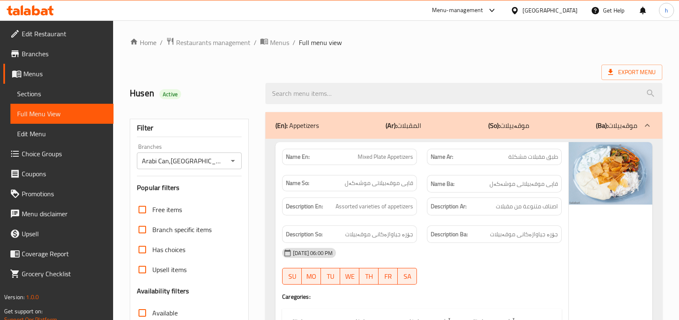
scroll to position [11883, 0]
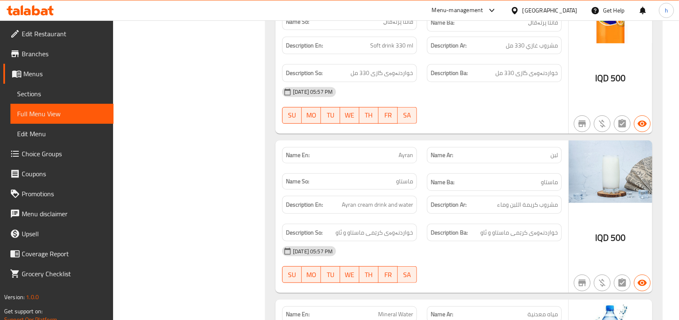
click at [43, 49] on span "Branches" at bounding box center [64, 54] width 85 height 10
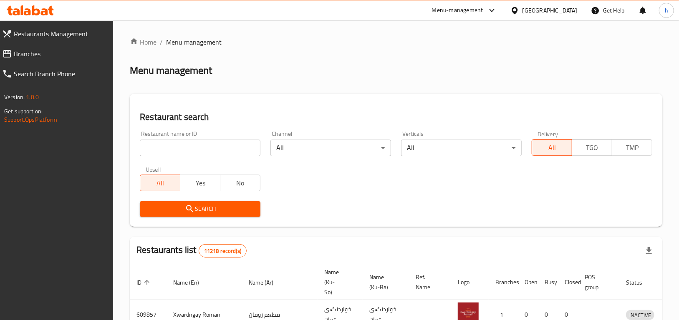
click at [52, 54] on span "Branches" at bounding box center [60, 54] width 93 height 10
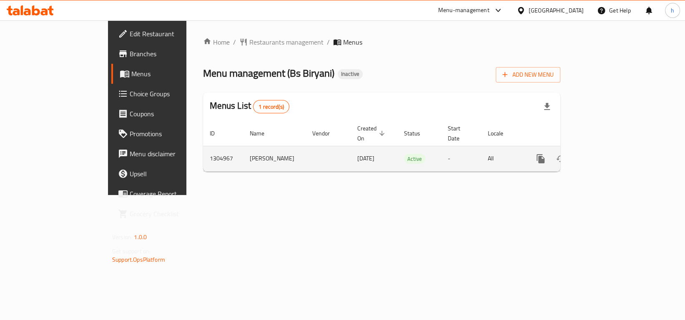
click at [605, 155] on icon "enhanced table" at bounding box center [601, 159] width 8 height 8
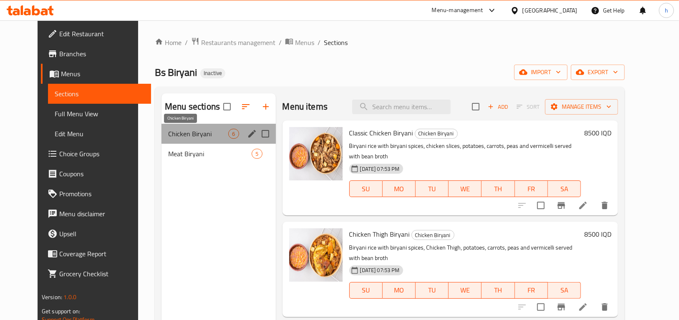
click at [179, 133] on span "Chicken Biryani" at bounding box center [198, 134] width 60 height 10
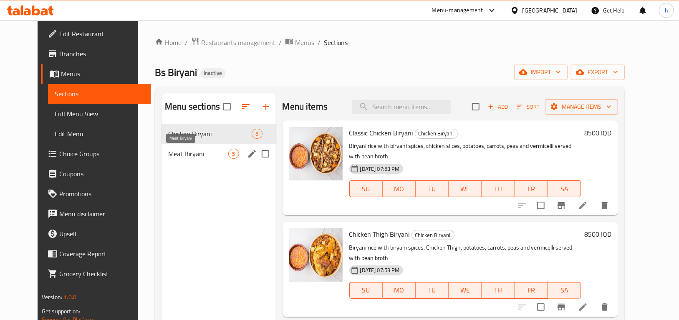
click at [172, 158] on span "Meat Biryani" at bounding box center [198, 154] width 60 height 10
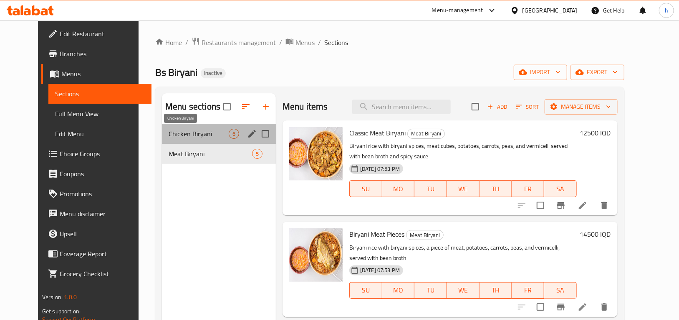
click at [181, 138] on span "Chicken Biryani" at bounding box center [199, 134] width 60 height 10
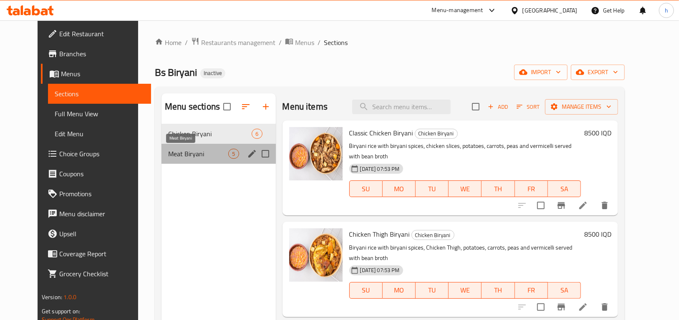
click at [180, 151] on span "Meat Biryani" at bounding box center [198, 154] width 60 height 10
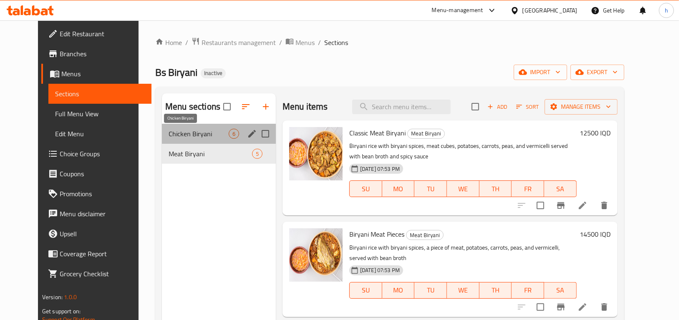
click at [184, 138] on span "Chicken Biryani" at bounding box center [199, 134] width 60 height 10
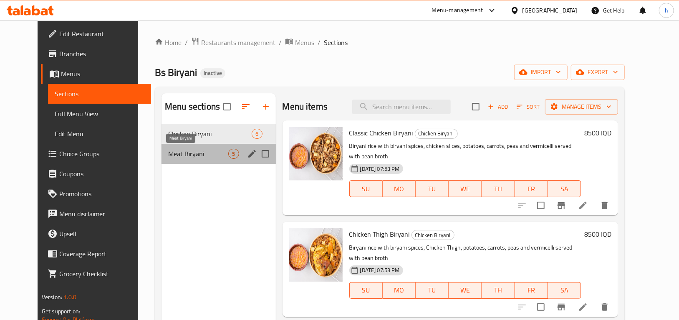
click at [177, 156] on span "Meat Biryani" at bounding box center [198, 154] width 60 height 10
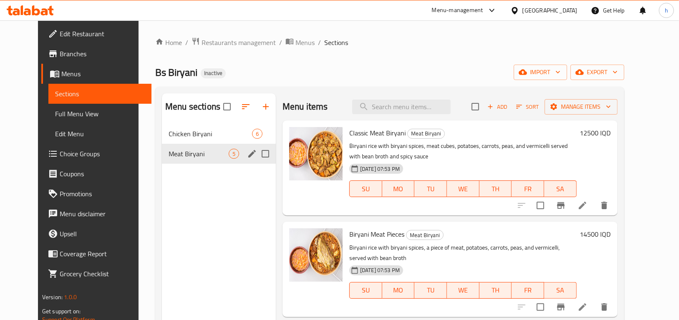
click at [178, 145] on div "Meat Biryani 5" at bounding box center [219, 154] width 114 height 20
click at [183, 132] on span "Chicken Biryani" at bounding box center [199, 134] width 60 height 10
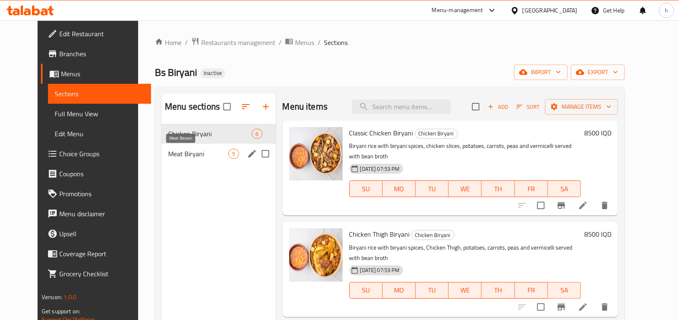
click at [179, 153] on span "Meat Biryani" at bounding box center [198, 154] width 60 height 10
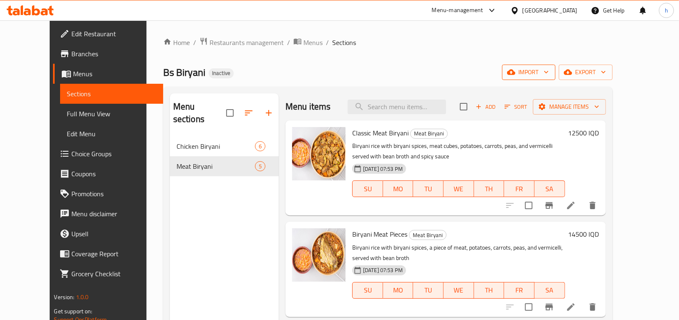
click at [549, 72] on span "import" at bounding box center [529, 72] width 40 height 10
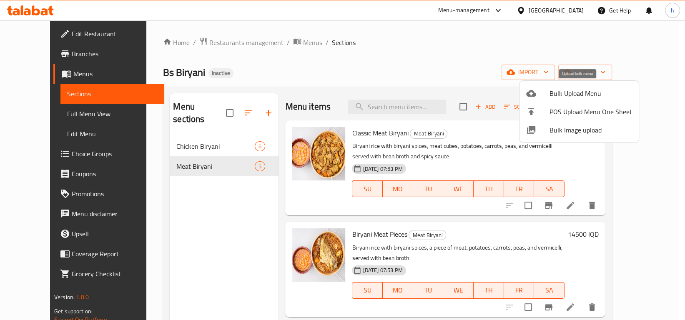
click at [570, 97] on span "Bulk Upload Menu" at bounding box center [591, 93] width 83 height 10
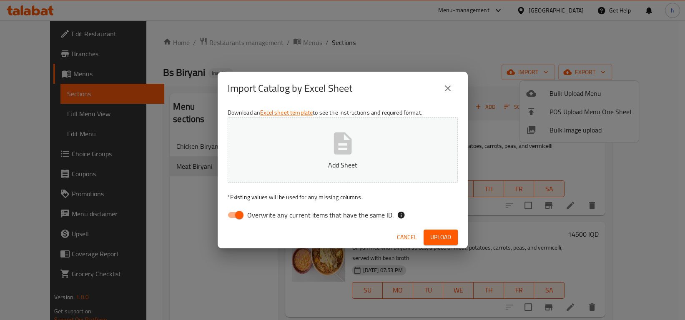
click at [237, 213] on input "Overwrite any current items that have the same ID." at bounding box center [240, 215] width 48 height 16
checkbox input "false"
click at [431, 236] on span "Upload" at bounding box center [441, 237] width 21 height 10
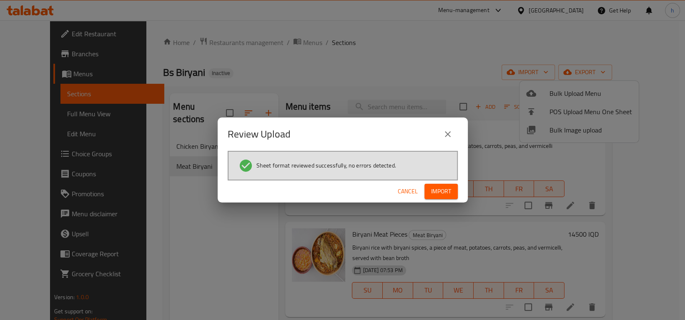
click at [454, 191] on button "Import" at bounding box center [441, 191] width 33 height 15
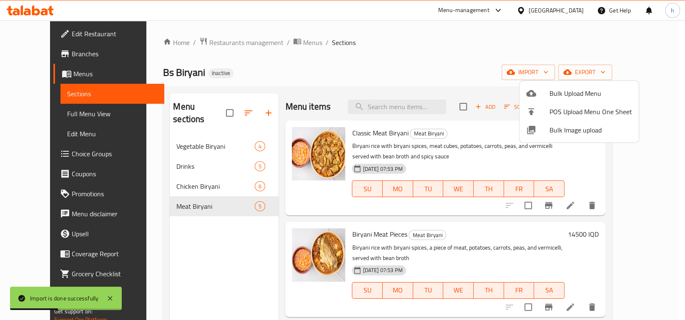
click at [164, 133] on div at bounding box center [342, 160] width 685 height 320
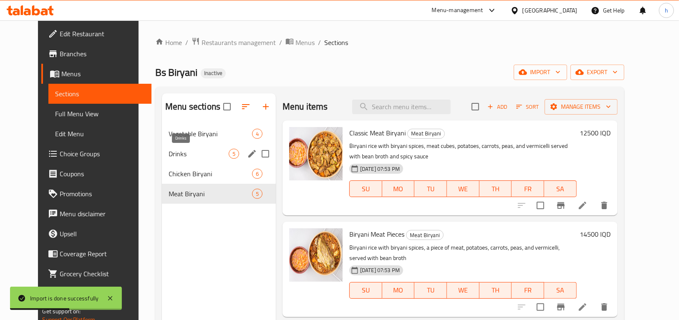
click at [169, 154] on span "Drinks" at bounding box center [199, 154] width 60 height 10
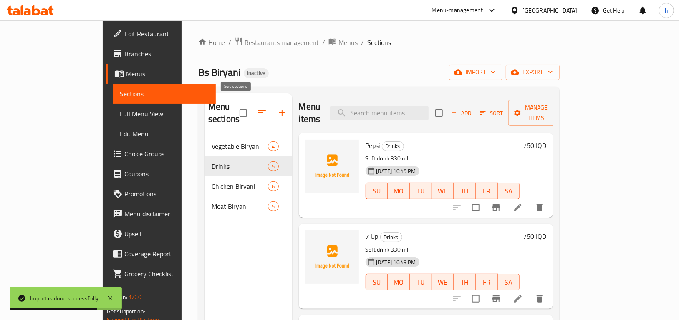
click at [257, 110] on icon "button" at bounding box center [262, 113] width 10 height 10
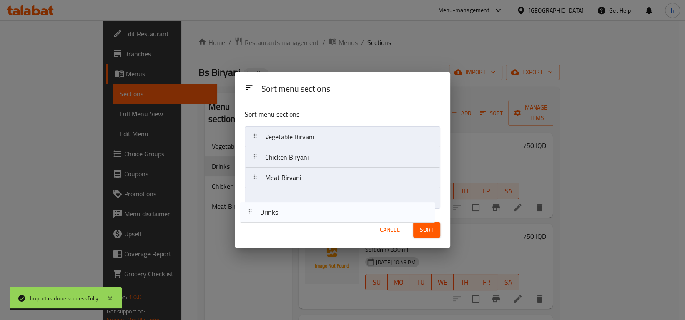
drag, startPoint x: 272, startPoint y: 162, endPoint x: 267, endPoint y: 211, distance: 48.6
click at [267, 222] on div "Sort menu sections Sort menu sections Vegetable Biryani Drinks Chicken Biryani …" at bounding box center [343, 160] width 216 height 175
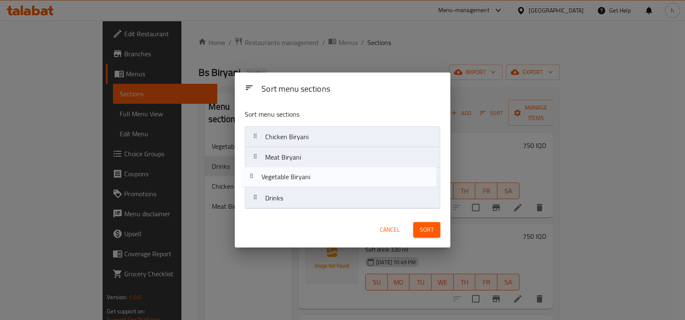
drag, startPoint x: 284, startPoint y: 138, endPoint x: 281, endPoint y: 180, distance: 42.3
click at [281, 180] on nav "Vegetable Biryani Chicken Biryani Meat Biryani Drinks" at bounding box center [343, 167] width 196 height 83
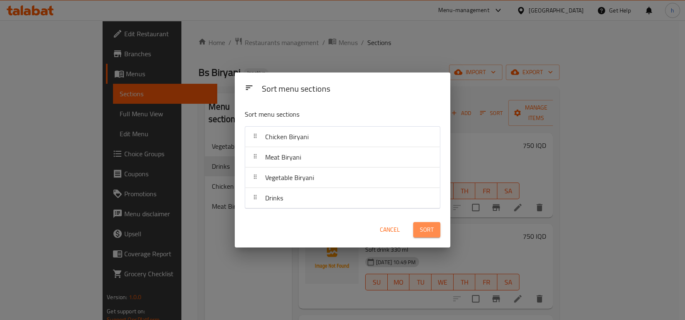
click at [423, 233] on span "Sort" at bounding box center [427, 230] width 14 height 10
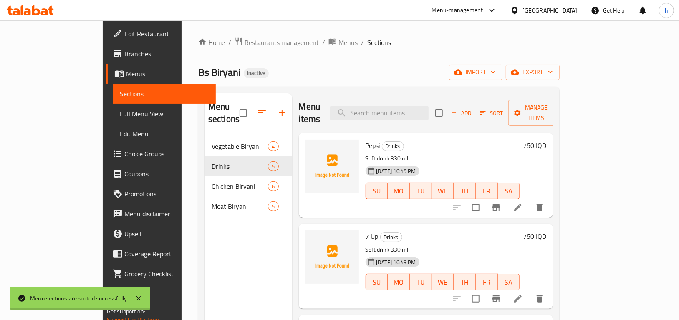
click at [205, 235] on div "Menu sections Vegetable Biryani 4 Drinks 5 Chicken Biryani 6 Meat Biryani 5" at bounding box center [248, 253] width 87 height 320
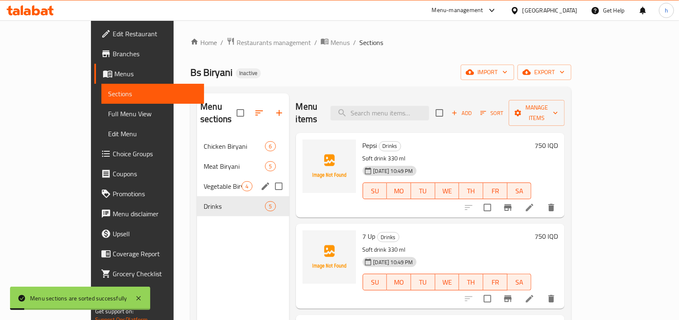
click at [204, 181] on span "Vegetable Biryani" at bounding box center [223, 186] width 38 height 10
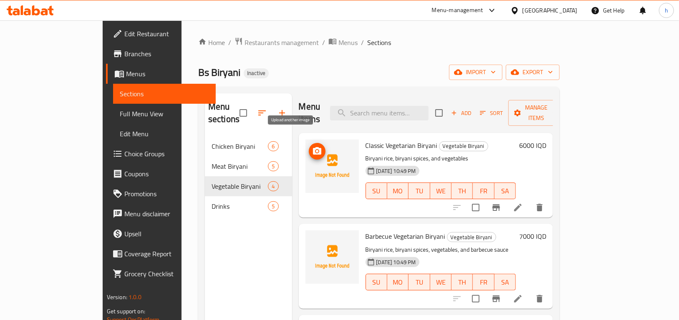
click at [313, 147] on icon "upload picture" at bounding box center [317, 151] width 8 height 8
click at [529, 201] on li at bounding box center [517, 207] width 23 height 15
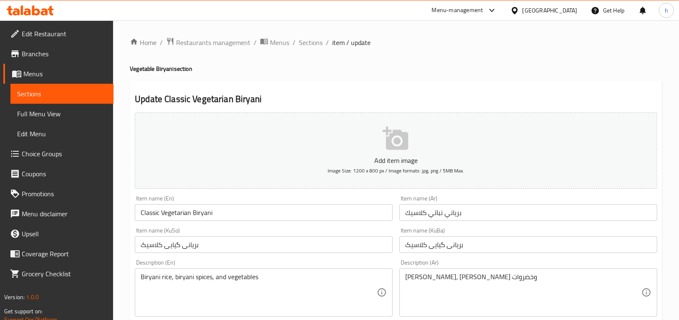
click at [442, 214] on input "برياني نباتي كلاسيك" at bounding box center [528, 212] width 258 height 17
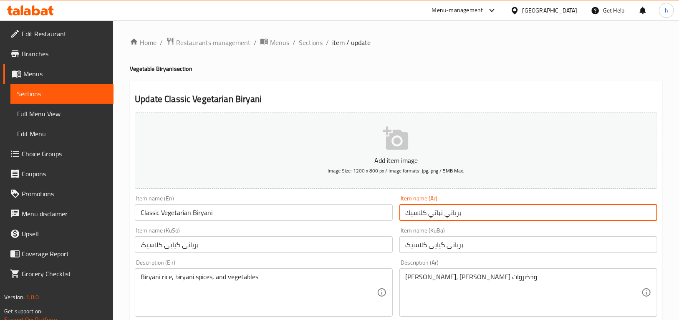
click at [442, 214] on input "برياني نباتي كلاسيك" at bounding box center [528, 212] width 258 height 17
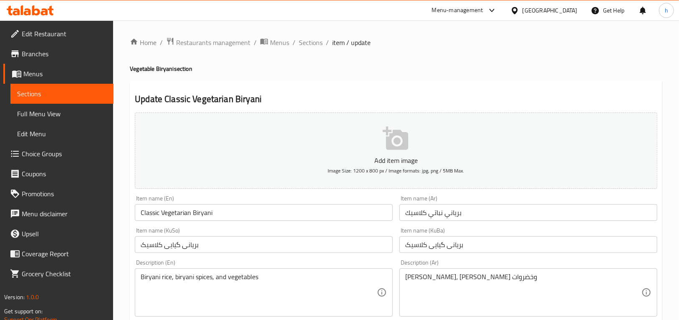
click at [214, 142] on button "Add item image Image Size: 1200 x 800 px / Image formats: jpg, png / 5MB Max." at bounding box center [396, 151] width 522 height 76
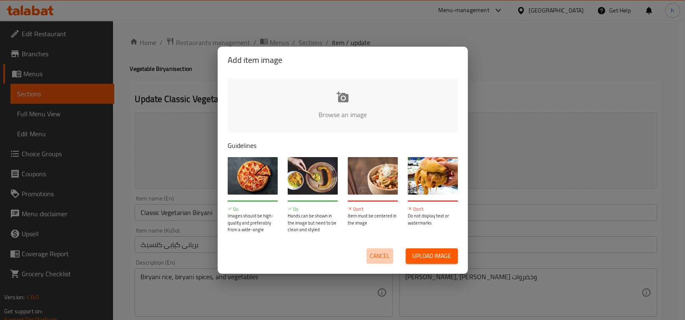
drag, startPoint x: 391, startPoint y: 249, endPoint x: 379, endPoint y: 252, distance: 12.1
click at [390, 249] on button "Cancel" at bounding box center [380, 256] width 27 height 15
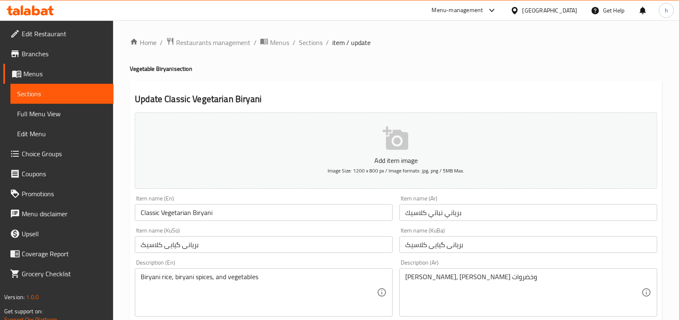
click at [40, 91] on span "Sections" at bounding box center [62, 94] width 90 height 10
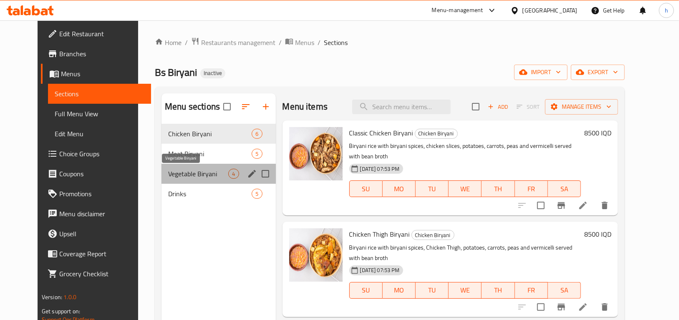
click at [168, 179] on span "Vegetable Biryani" at bounding box center [198, 174] width 60 height 10
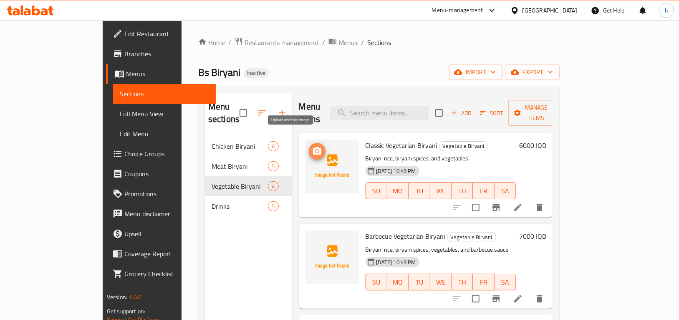
click at [313, 147] on icon "upload picture" at bounding box center [317, 151] width 8 height 8
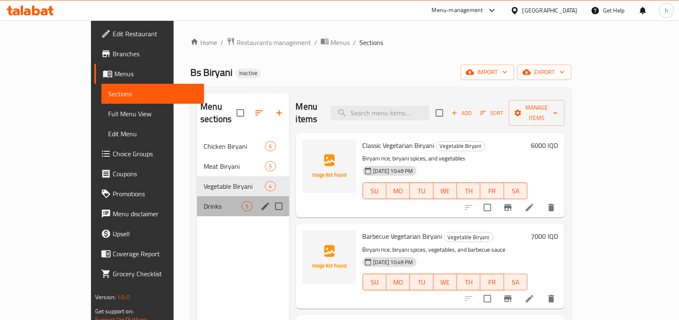
click at [206, 200] on div "Drinks 5" at bounding box center [243, 206] width 92 height 20
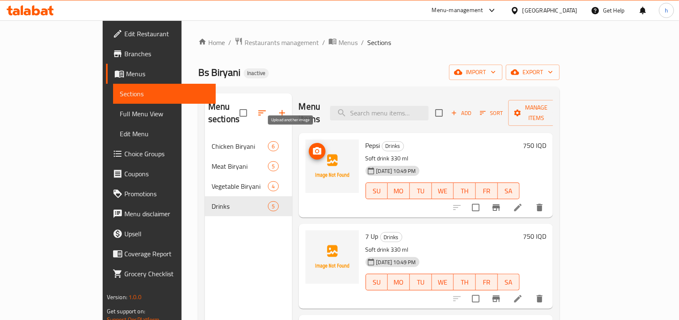
click at [313, 147] on icon "upload picture" at bounding box center [317, 151] width 8 height 8
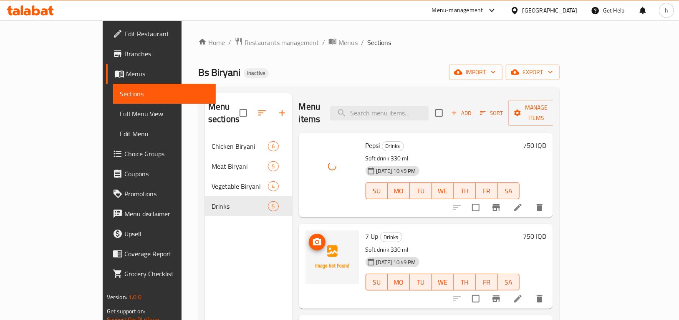
click at [312, 237] on icon "upload picture" at bounding box center [317, 242] width 10 height 10
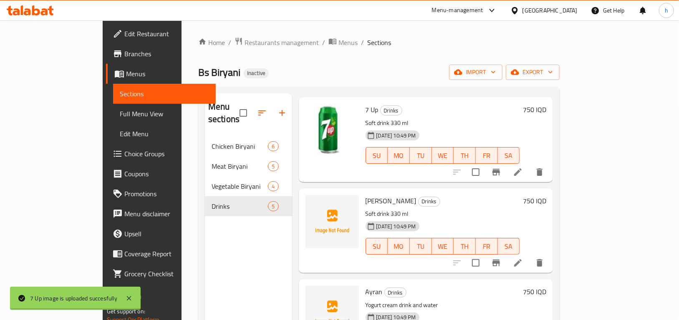
scroll to position [123, 0]
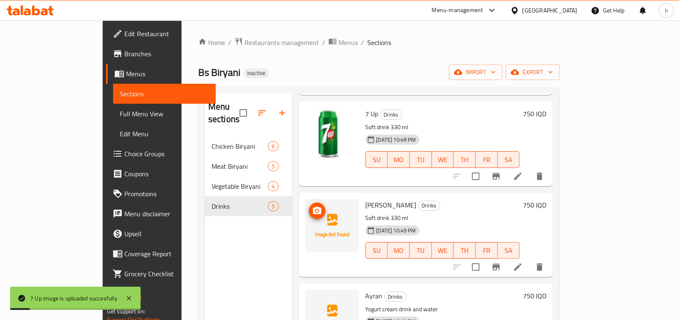
click at [313, 207] on icon "upload picture" at bounding box center [317, 211] width 8 height 8
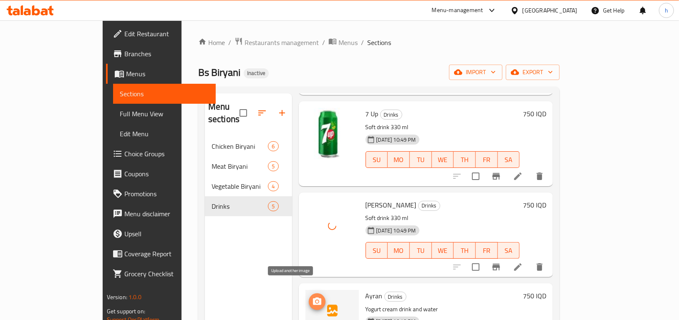
click at [309, 294] on button "upload picture" at bounding box center [317, 302] width 17 height 17
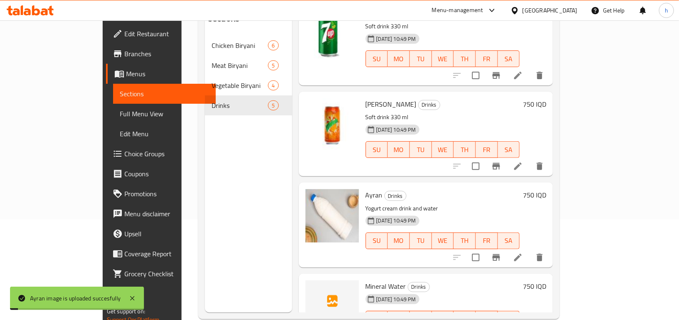
scroll to position [117, 0]
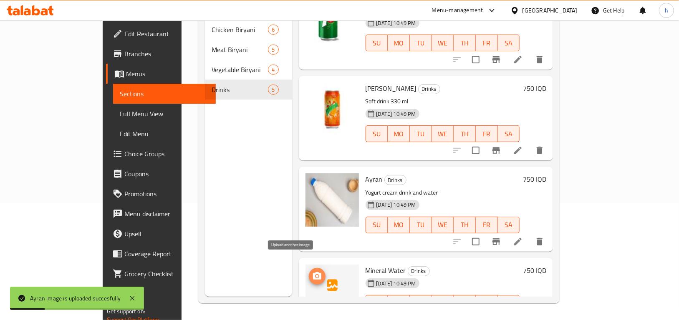
click at [313, 272] on icon "upload picture" at bounding box center [317, 276] width 8 height 8
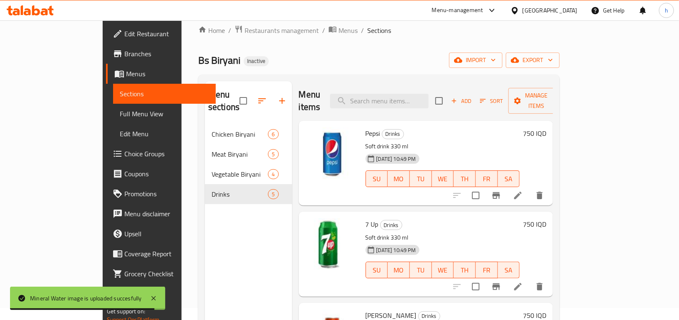
scroll to position [8, 0]
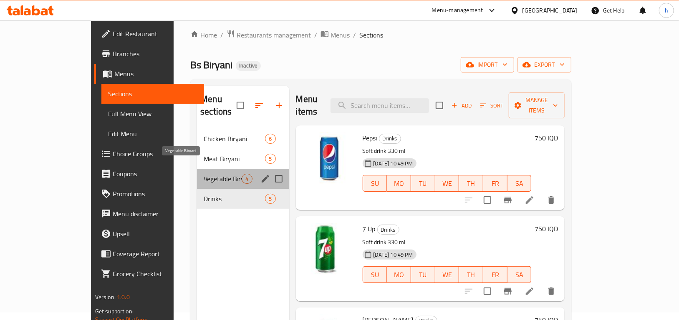
click at [204, 174] on span "Vegetable Biryani" at bounding box center [223, 179] width 38 height 10
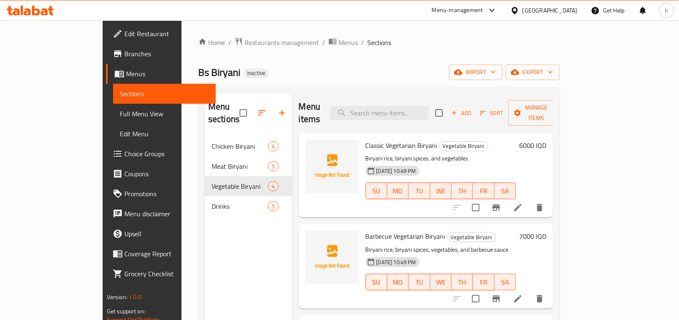
click at [523, 203] on icon at bounding box center [518, 208] width 10 height 10
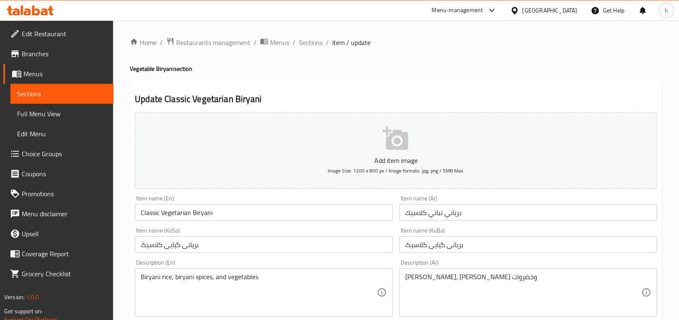
click at [169, 242] on input "بریانی گیایی کلاسیک" at bounding box center [264, 245] width 258 height 17
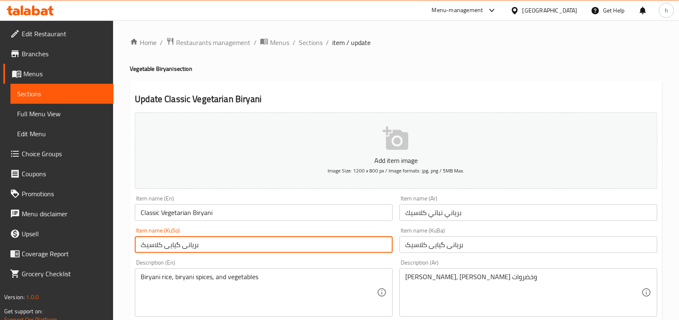
click at [179, 245] on input "بریانی گیایی کلاسیک" at bounding box center [264, 245] width 258 height 17
click at [218, 249] on input "بریانی گیایی کلاسیک" at bounding box center [264, 245] width 258 height 17
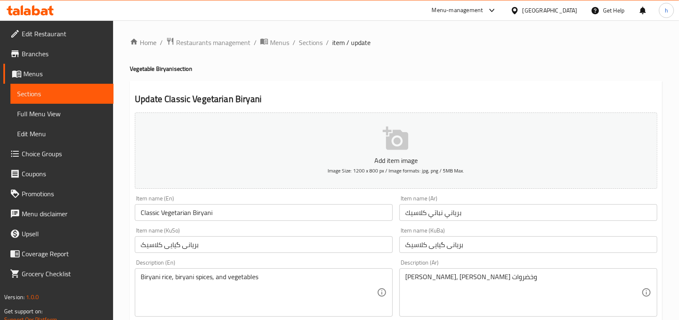
drag, startPoint x: 677, startPoint y: 59, endPoint x: 682, endPoint y: 66, distance: 8.7
click at [679, 66] on html "​ Menu-management Iraq Get Help h Edit Restaurant Branches Menus Sections Full …" at bounding box center [339, 160] width 679 height 320
click at [50, 96] on span "Sections" at bounding box center [62, 94] width 90 height 10
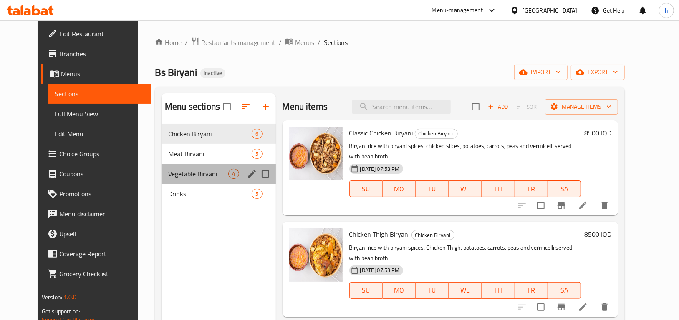
click at [167, 180] on div "Vegetable Biryani 4" at bounding box center [218, 174] width 114 height 20
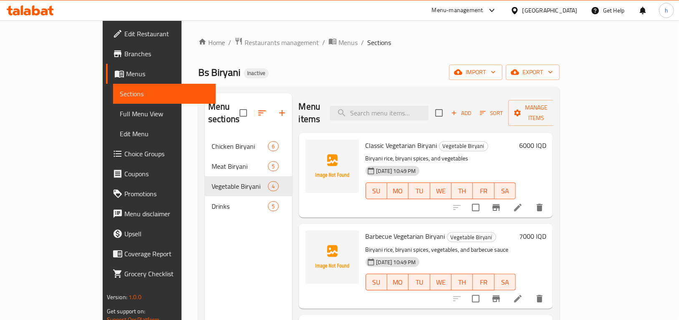
click at [120, 113] on span "Full Menu View" at bounding box center [165, 114] width 90 height 10
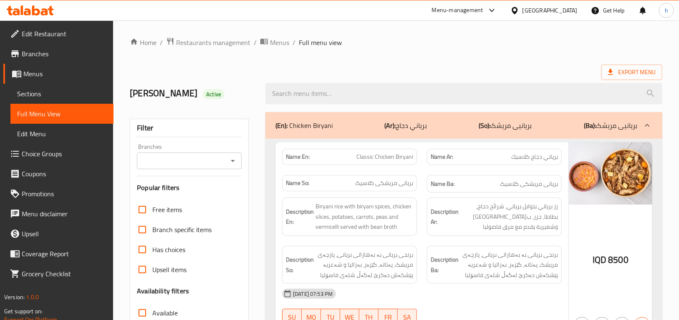
drag, startPoint x: 235, startPoint y: 163, endPoint x: 234, endPoint y: 168, distance: 5.0
click at [235, 165] on icon "Open" at bounding box center [233, 161] width 10 height 10
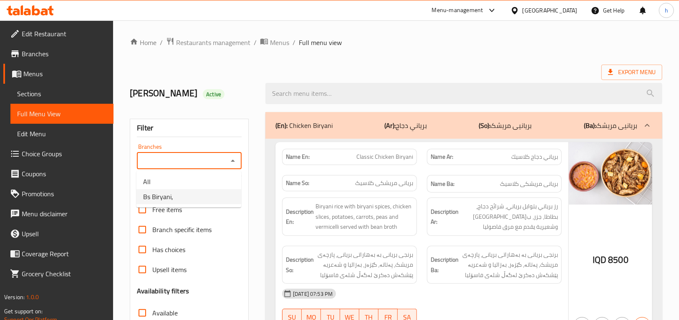
drag, startPoint x: 175, startPoint y: 195, endPoint x: 386, endPoint y: 98, distance: 232.0
click at [174, 195] on li "Bs Biryani," at bounding box center [188, 196] width 105 height 15
type input "Bs Biryani,"
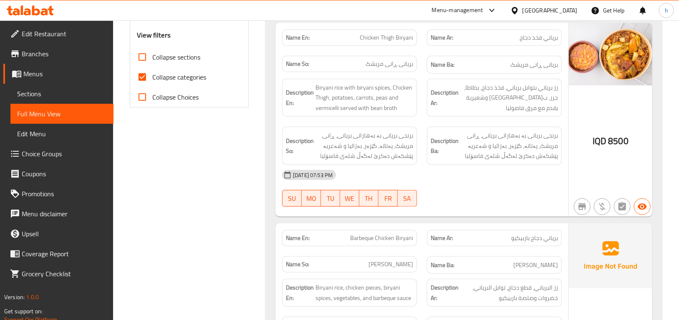
click at [144, 75] on input "Collapse categories" at bounding box center [142, 77] width 20 height 20
checkbox input "false"
click at [139, 59] on input "Collapse sections" at bounding box center [142, 57] width 20 height 20
checkbox input "true"
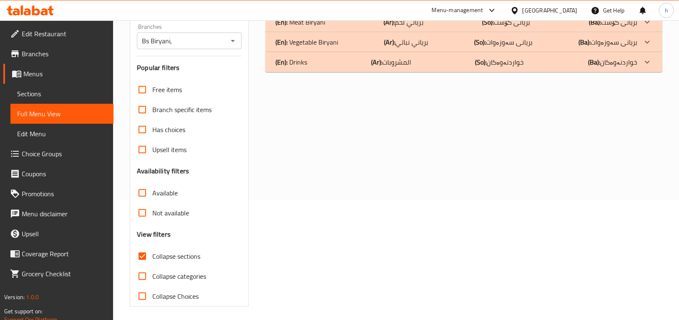
scroll to position [123, 0]
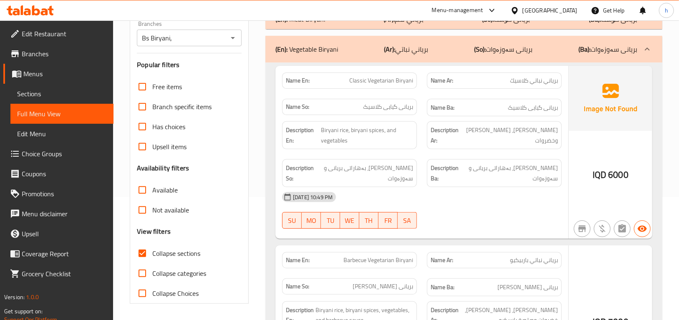
click at [297, 76] on strong "Name En:" at bounding box center [298, 80] width 24 height 9
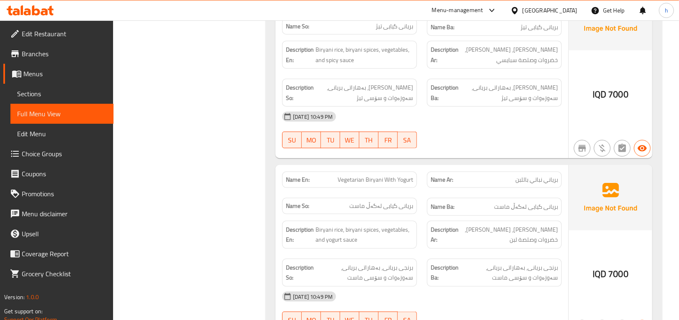
scroll to position [640, 0]
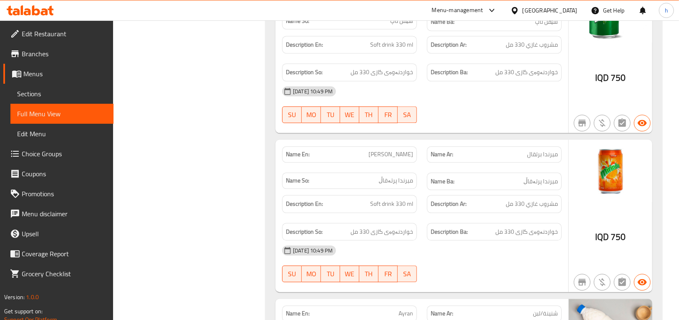
scroll to position [1455, 0]
